Goal: Find contact information: Find contact information

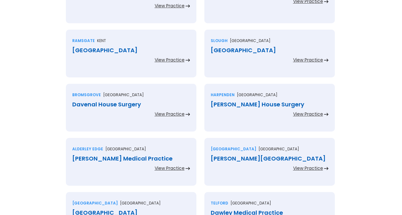
scroll to position [324, 0]
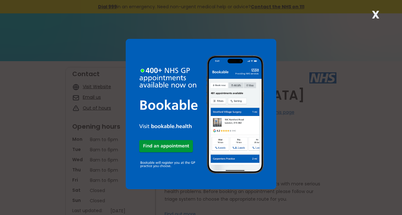
click at [377, 15] on strong "X" at bounding box center [376, 14] width 8 height 15
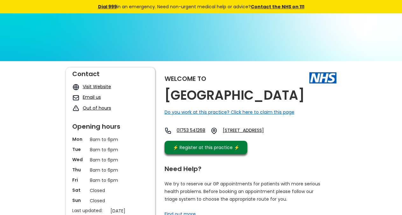
copy div "[GEOGRAPHIC_DATA]"
drag, startPoint x: 311, startPoint y: 95, endPoint x: 250, endPoint y: 68, distance: 67.1
click at [306, 92] on div "Welcome to [GEOGRAPHIC_DATA] Do you work at this practice? Click here to claim …" at bounding box center [250, 112] width 172 height 90
copy link "Sl3 9ex,"
drag, startPoint x: 263, startPoint y: 142, endPoint x: 133, endPoint y: 2, distance: 192.2
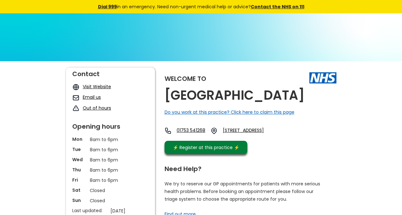
click at [246, 137] on div "01753 [STREET_ADDRESS]" at bounding box center [221, 132] width 115 height 10
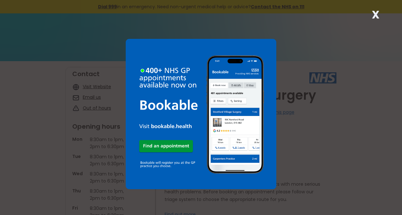
click at [371, 13] on div "X" at bounding box center [375, 17] width 13 height 13
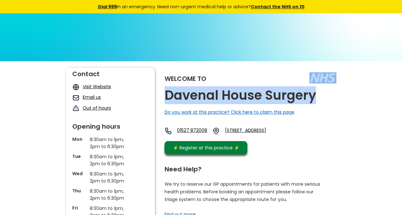
copy div "Davenal House Surgery"
drag, startPoint x: 327, startPoint y: 93, endPoint x: 312, endPoint y: 92, distance: 15.0
click at [312, 92] on div "Welcome to Davenal House Surgery Do you work at this practice? Click here to cl…" at bounding box center [250, 112] width 172 height 90
copy link "B61 0dd,"
drag, startPoint x: 299, startPoint y: 141, endPoint x: 281, endPoint y: 141, distance: 18.4
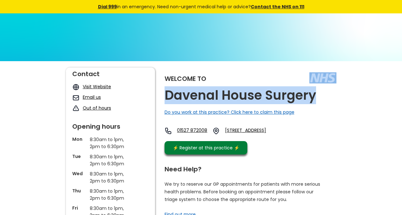
click at [281, 138] on div "01527 872008 28 Birmingham Road, Bromsgrove, Worcestershire, B61 0dd, England" at bounding box center [224, 132] width 121 height 11
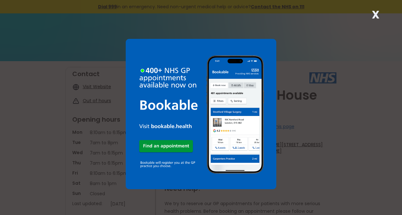
click at [377, 12] on strong "X" at bounding box center [376, 14] width 8 height 15
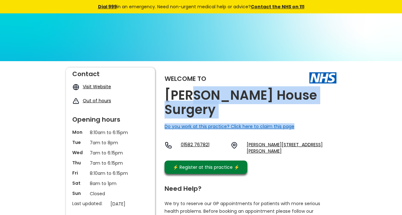
drag, startPoint x: 332, startPoint y: 99, endPoint x: 198, endPoint y: 95, distance: 134.3
click at [198, 95] on div "Welcome to Davenport House Surgery Do you work at this practice? Click here to …" at bounding box center [250, 121] width 172 height 109
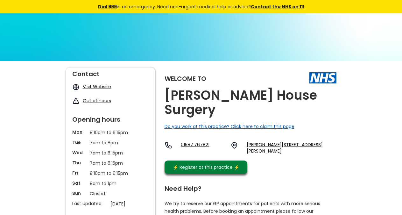
click at [198, 95] on h2 "Davenport House Surgery" at bounding box center [250, 102] width 172 height 29
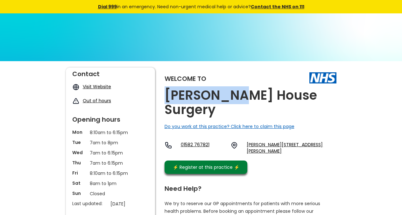
click at [198, 95] on h2 "Davenport House Surgery" at bounding box center [250, 102] width 172 height 29
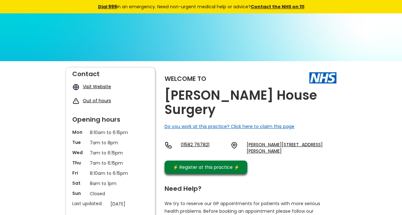
click at [198, 95] on h2 "Davenport House Surgery" at bounding box center [250, 102] width 172 height 29
